Goal: Task Accomplishment & Management: Complete application form

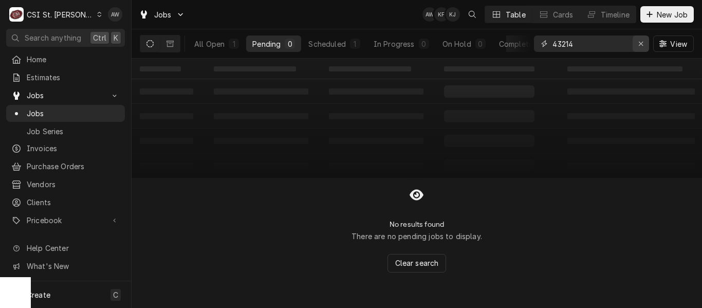
click at [644, 40] on div "Erase input" at bounding box center [641, 44] width 10 height 10
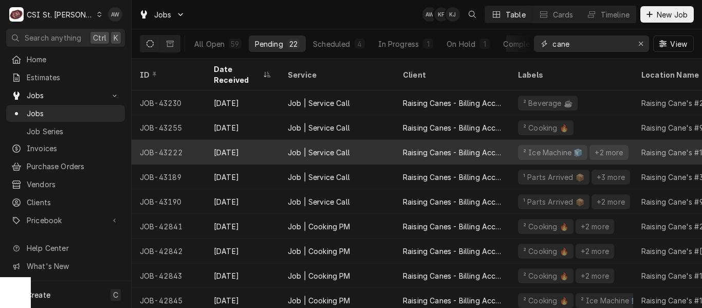
type input "cane"
click at [422, 147] on div "Raising Canes - Billing Account" at bounding box center [452, 152] width 99 height 11
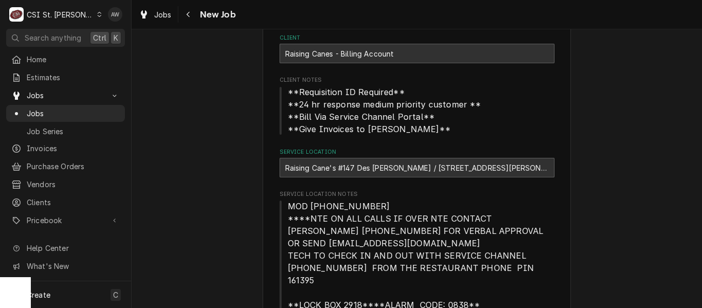
type textarea "x"
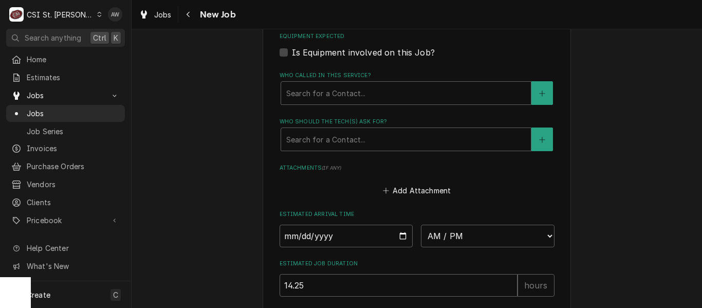
scroll to position [1375, 0]
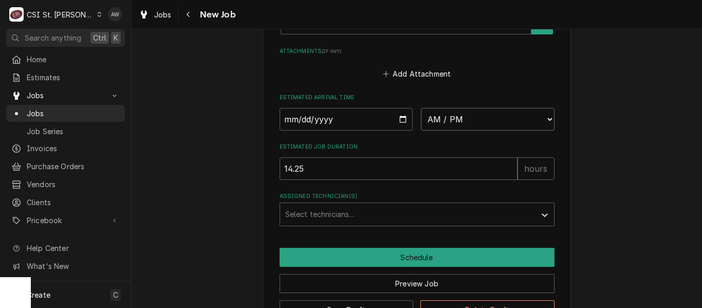
click at [428, 108] on select "AM / PM 6:00 AM 6:15 AM 6:30 AM 6:45 AM 7:00 AM 7:15 AM 7:30 AM 7:45 AM 8:00 AM…" at bounding box center [488, 119] width 134 height 23
select select "15:15:00"
click at [421, 108] on select "AM / PM 6:00 AM 6:15 AM 6:30 AM 6:45 AM 7:00 AM 7:15 AM 7:30 AM 7:45 AM 8:00 AM…" at bounding box center [488, 119] width 134 height 23
click at [397, 108] on input "Date" at bounding box center [347, 119] width 134 height 23
type textarea "x"
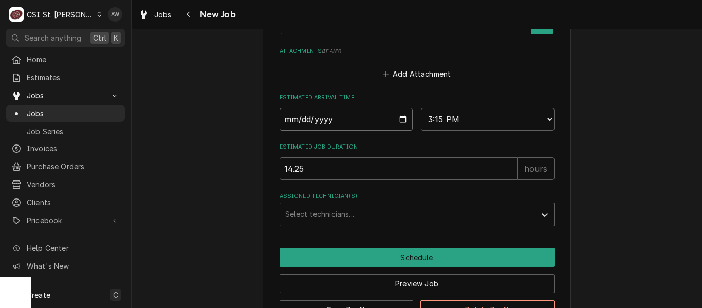
type input "[DATE]"
type textarea "x"
click at [320, 207] on div "Assigned Technician(s)" at bounding box center [407, 214] width 245 height 19
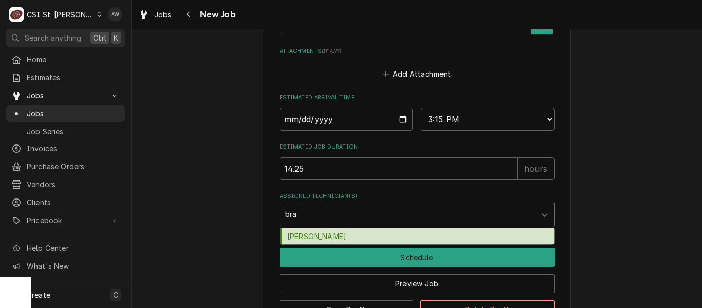
type input "[PERSON_NAME]"
click at [322, 228] on div "[PERSON_NAME]" at bounding box center [417, 236] width 274 height 16
type textarea "x"
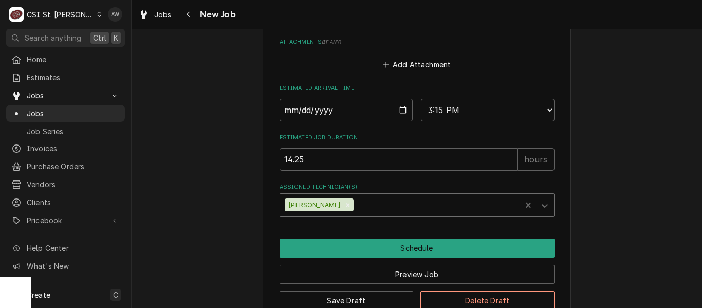
scroll to position [1396, 0]
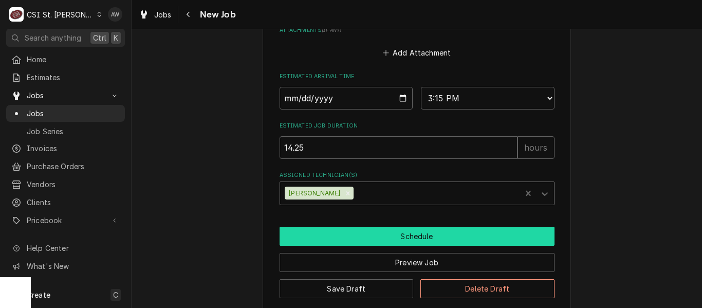
click at [386, 227] on button "Schedule" at bounding box center [417, 236] width 275 height 19
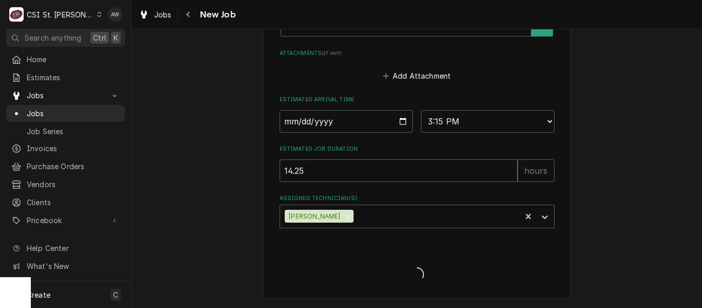
scroll to position [1360, 0]
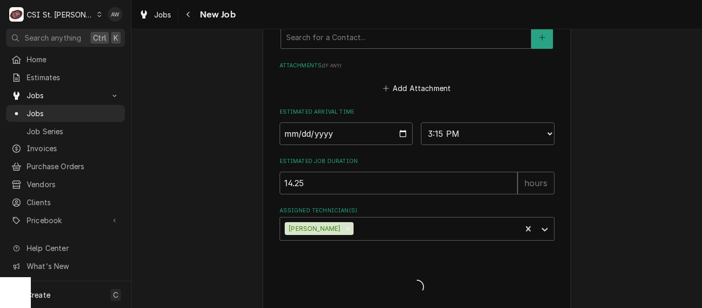
type textarea "x"
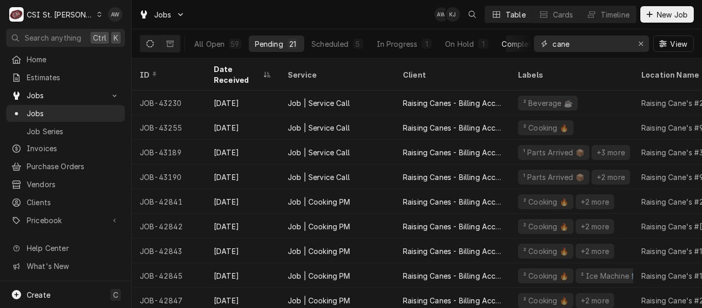
drag, startPoint x: 588, startPoint y: 54, endPoint x: 528, endPoint y: 43, distance: 60.8
click at [528, 43] on div "All Open 59 Pending 21 Scheduled 5 In Progress 1 On Hold 1 Completed 31 cane Vi…" at bounding box center [417, 43] width 554 height 29
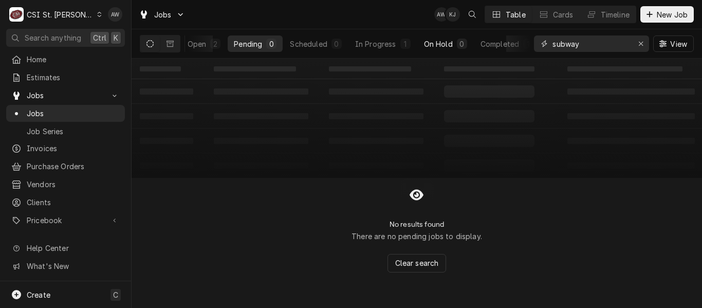
scroll to position [0, 24]
type input "subway"
click at [386, 41] on div "In Progress" at bounding box center [370, 44] width 41 height 11
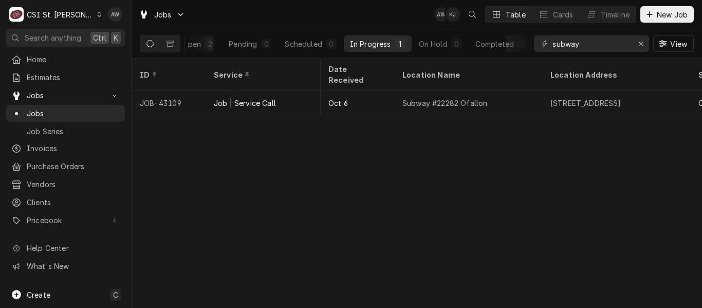
scroll to position [0, 541]
click at [638, 47] on div "Erase input" at bounding box center [641, 44] width 10 height 10
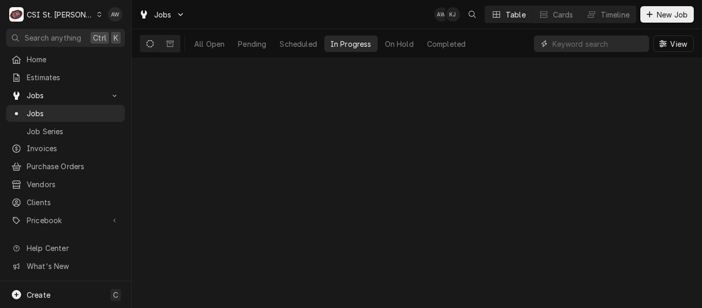
scroll to position [0, 0]
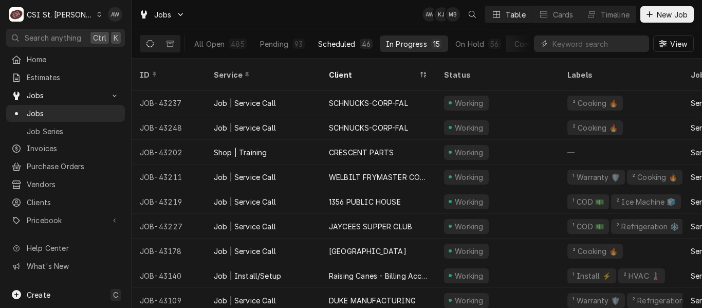
click at [315, 41] on button "Scheduled 46" at bounding box center [345, 43] width 67 height 16
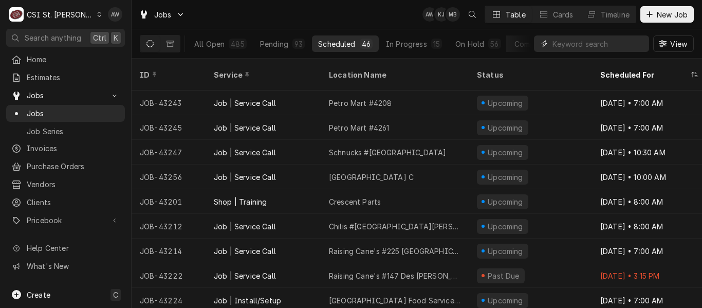
click at [560, 46] on input "Dynamic Content Wrapper" at bounding box center [598, 43] width 91 height 16
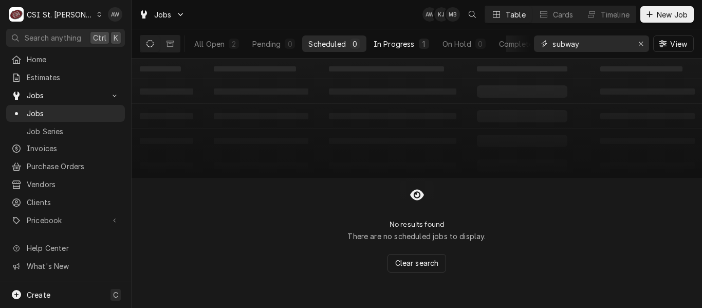
type input "subway"
click at [410, 40] on div "In Progress" at bounding box center [394, 44] width 41 height 11
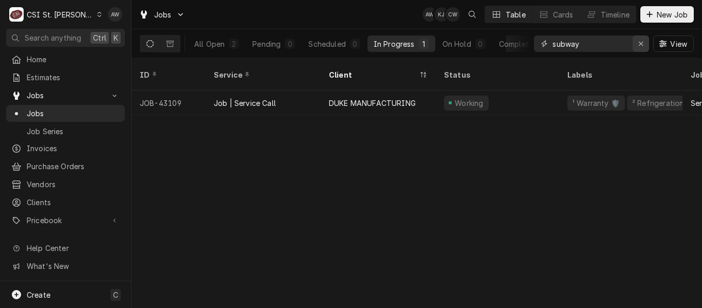
click at [638, 40] on icon "Erase input" at bounding box center [641, 43] width 6 height 7
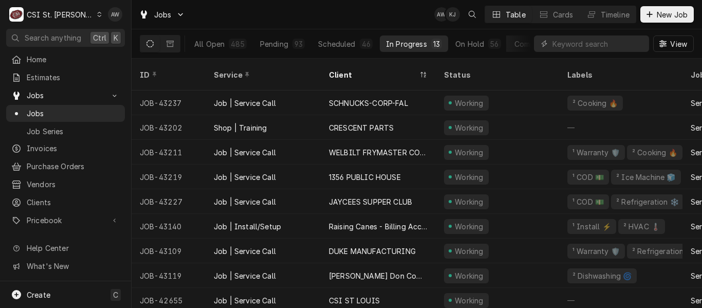
click at [280, 19] on div "Jobs AW KJ Table Cards Timeline New Job" at bounding box center [417, 14] width 571 height 29
click at [266, 48] on div "Pending" at bounding box center [274, 44] width 28 height 11
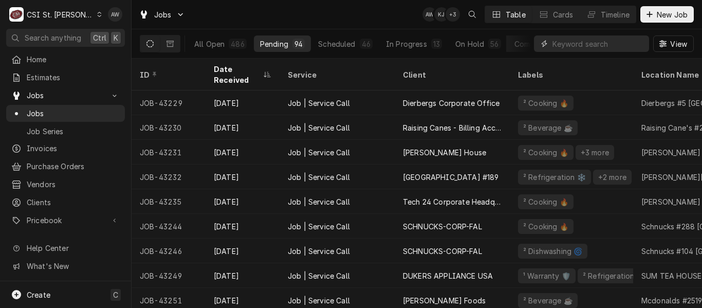
click at [558, 47] on input "Dynamic Content Wrapper" at bounding box center [598, 43] width 91 height 16
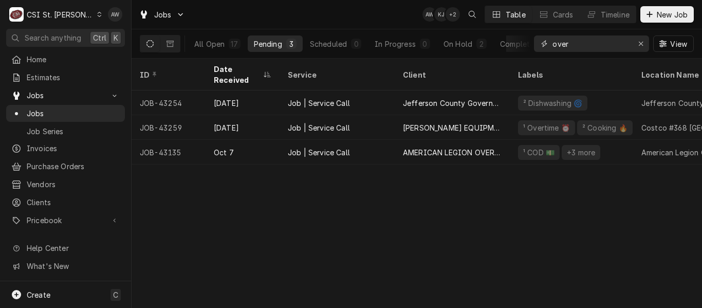
type input "over"
